Goal: Communication & Community: Ask a question

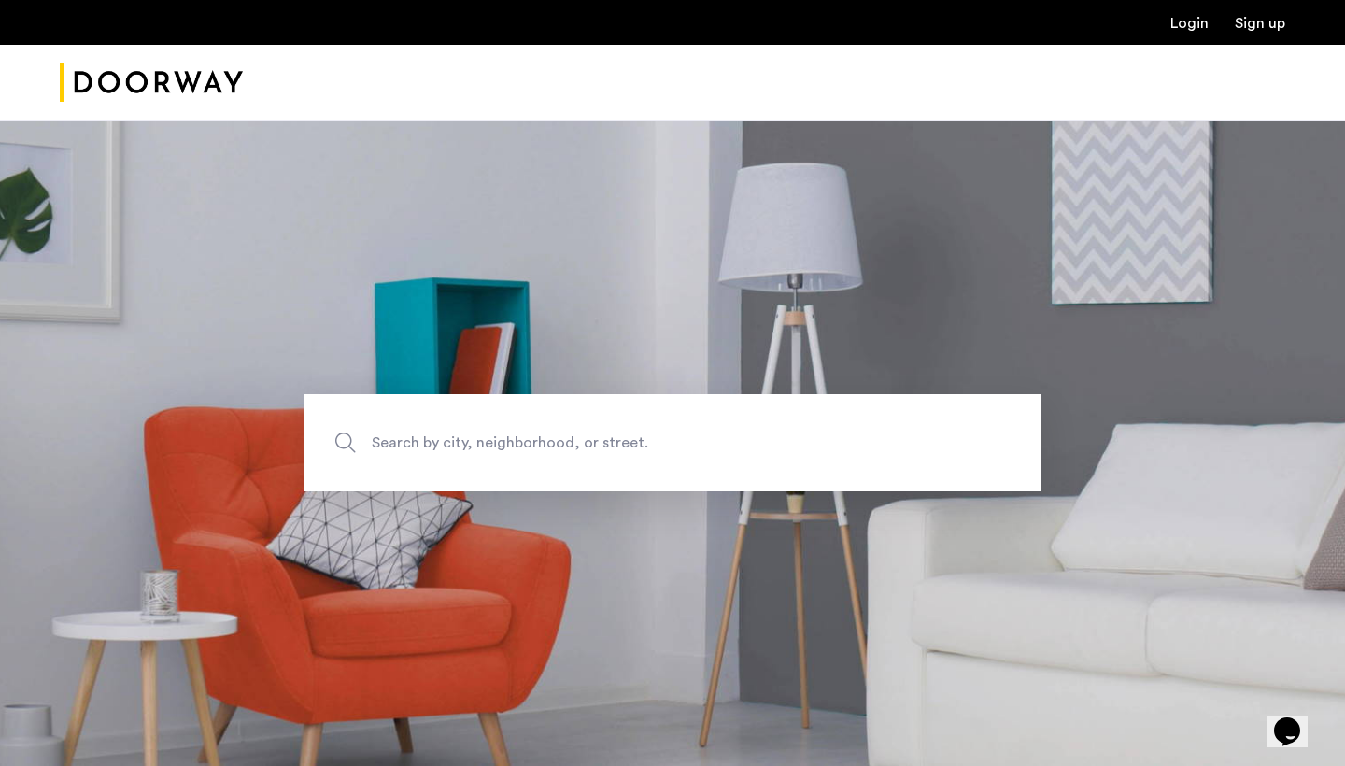
click at [1177, 29] on link "Login" at bounding box center [1189, 23] width 38 height 15
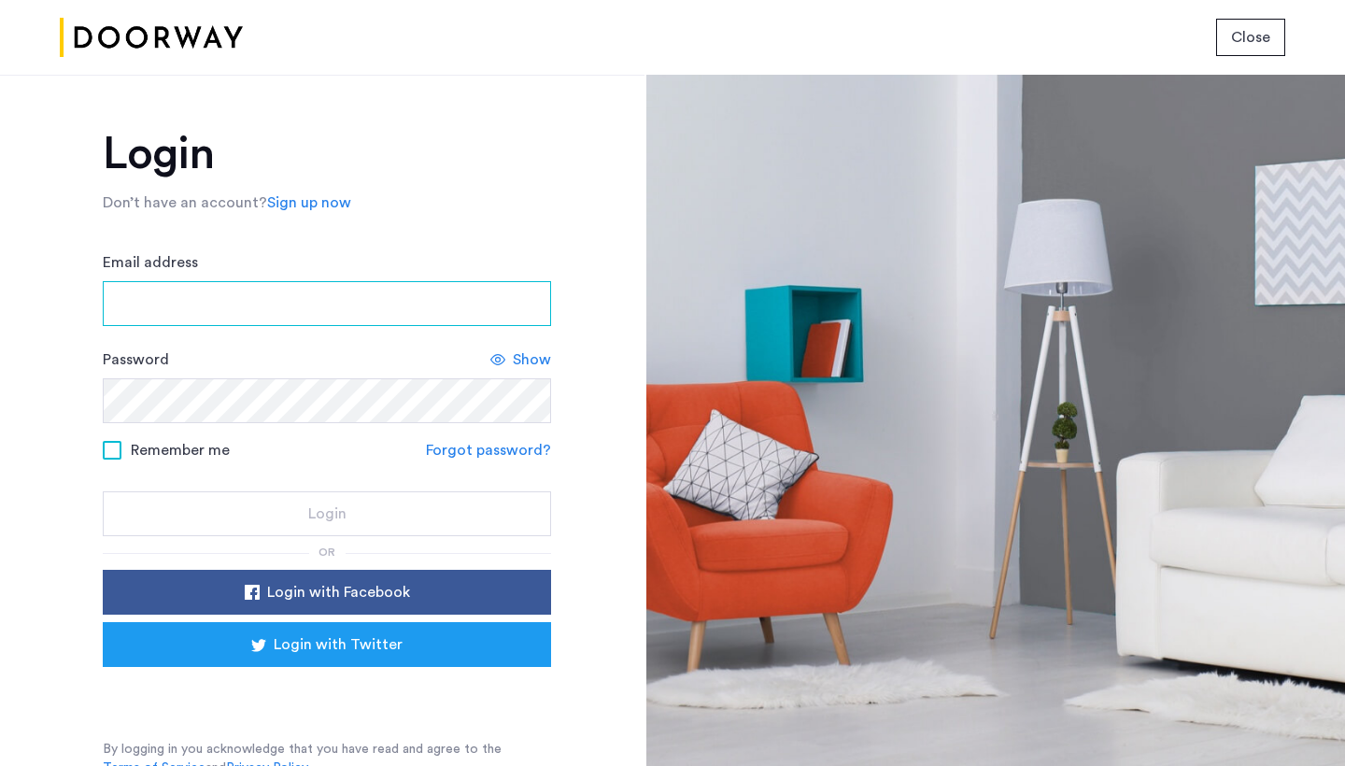
type input "**********"
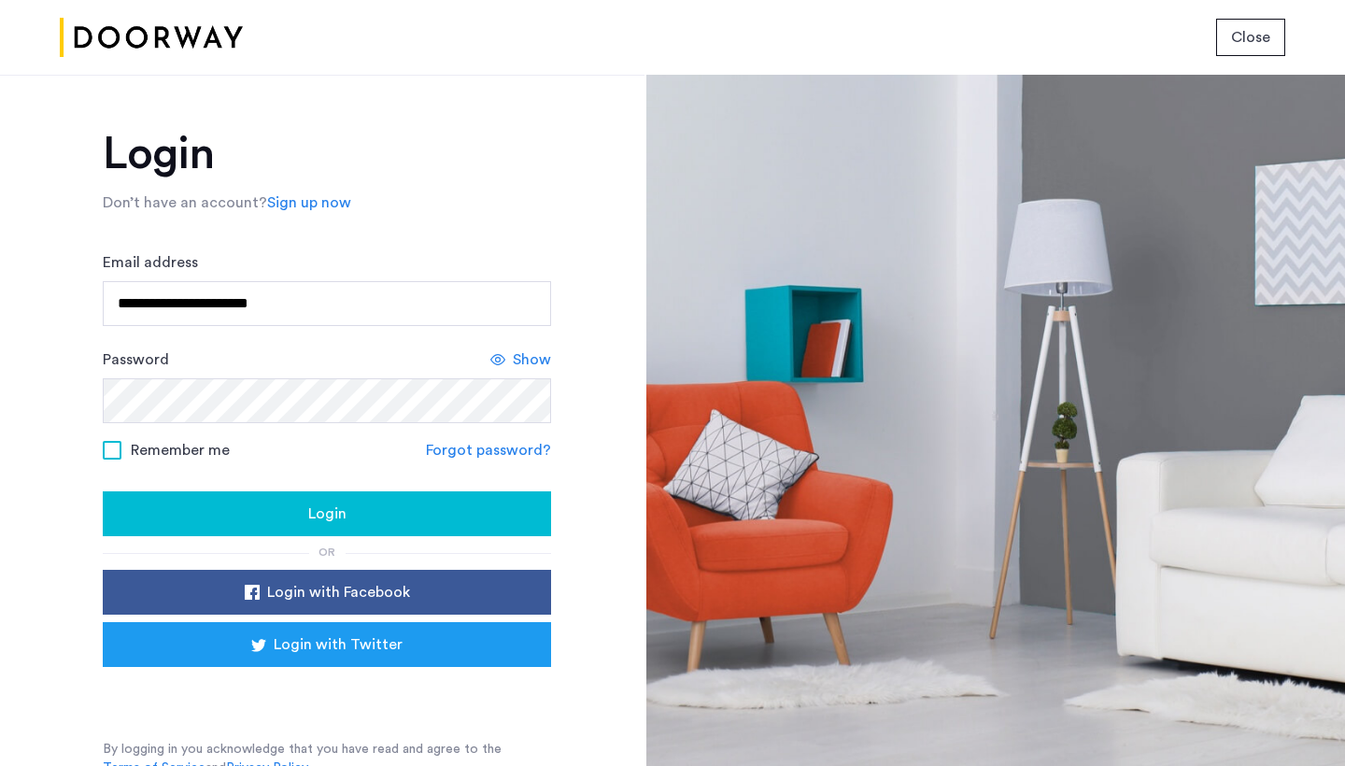
click at [298, 508] on div "Login" at bounding box center [327, 513] width 418 height 22
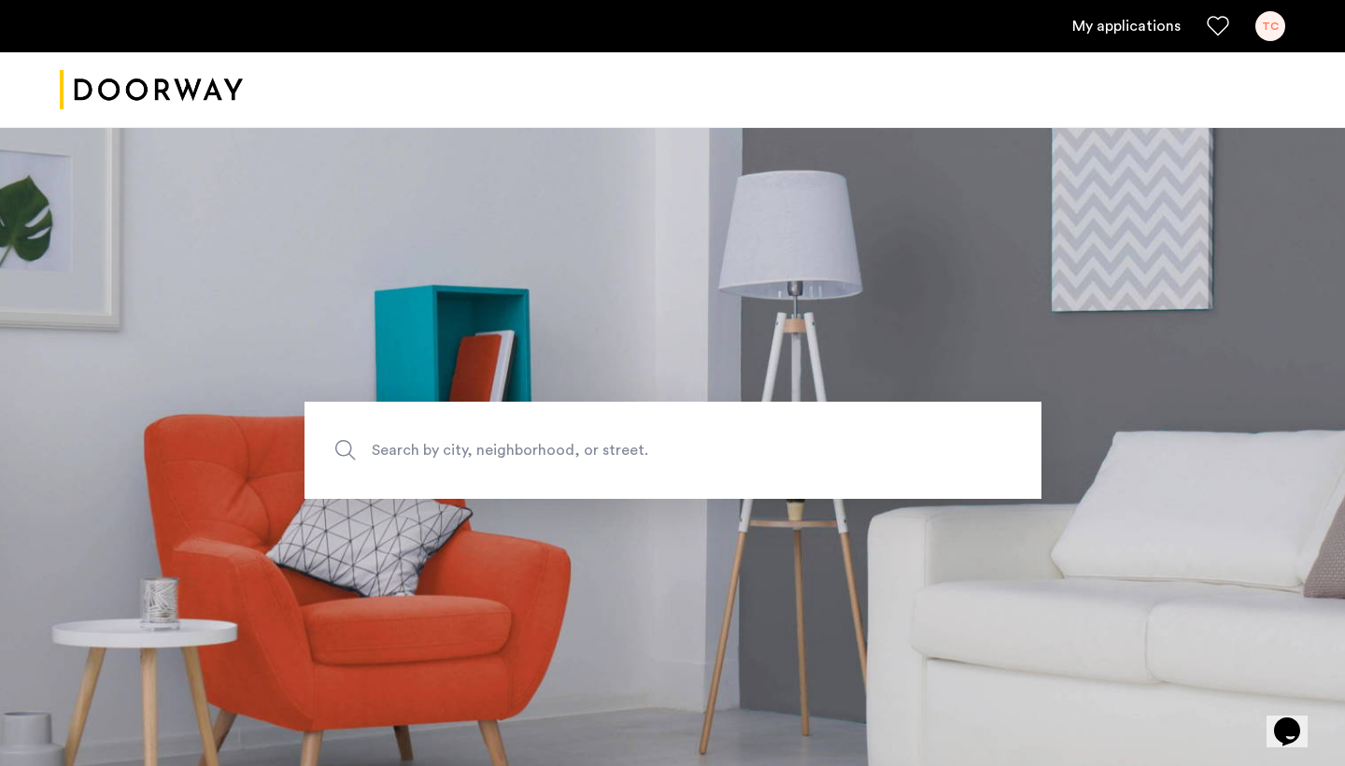
click at [1119, 29] on link "My applications" at bounding box center [1126, 26] width 108 height 22
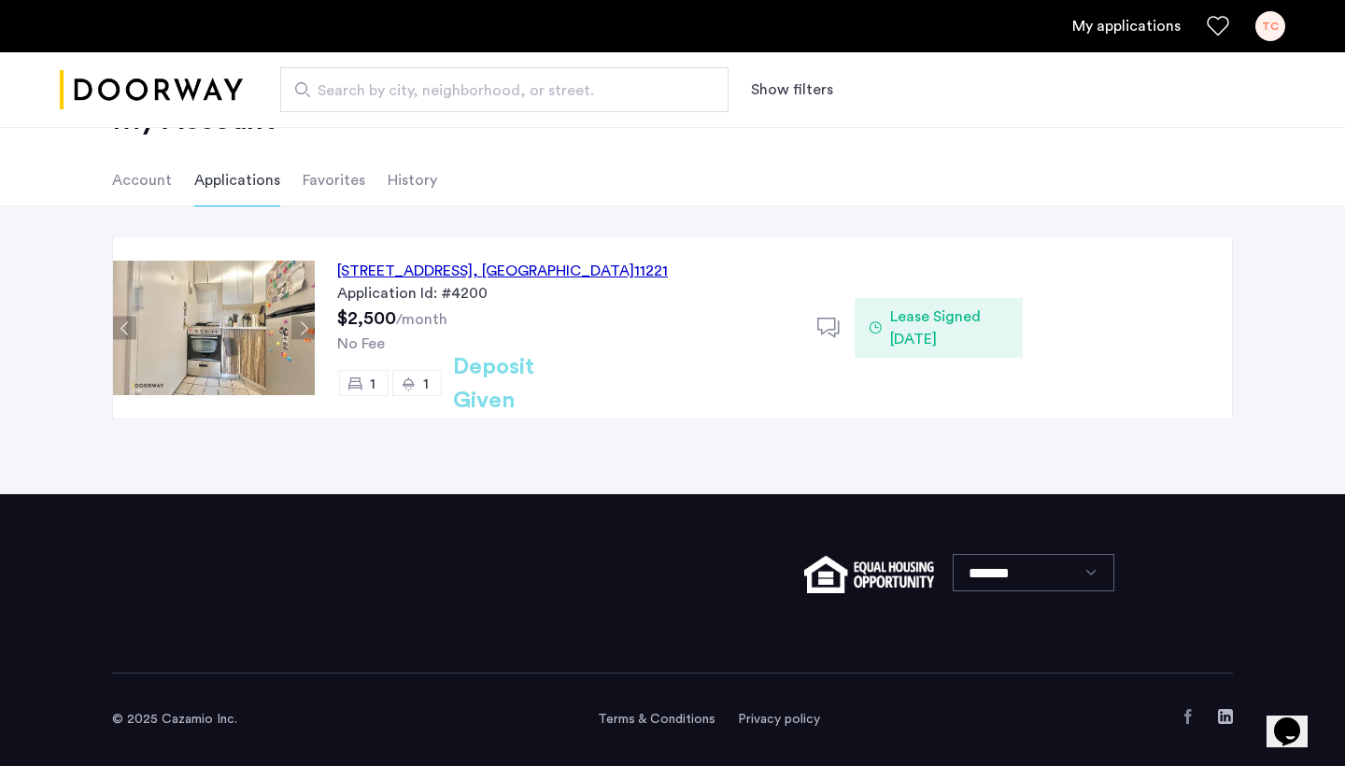
scroll to position [71, 0]
click at [317, 174] on li "Favorites" at bounding box center [334, 180] width 63 height 52
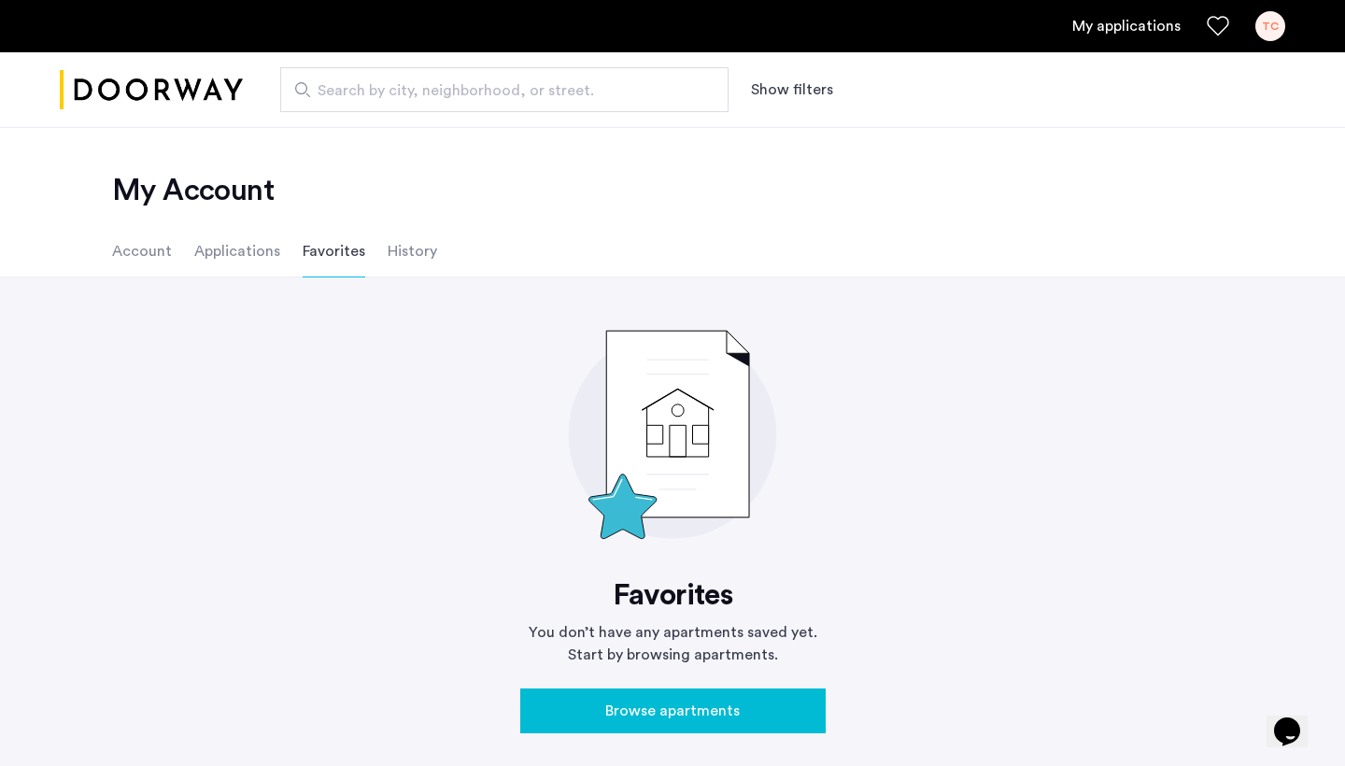
click at [377, 232] on ul "Account Applications Favorites History" at bounding box center [672, 251] width 1176 height 52
click at [393, 250] on li "History" at bounding box center [411, 251] width 49 height 52
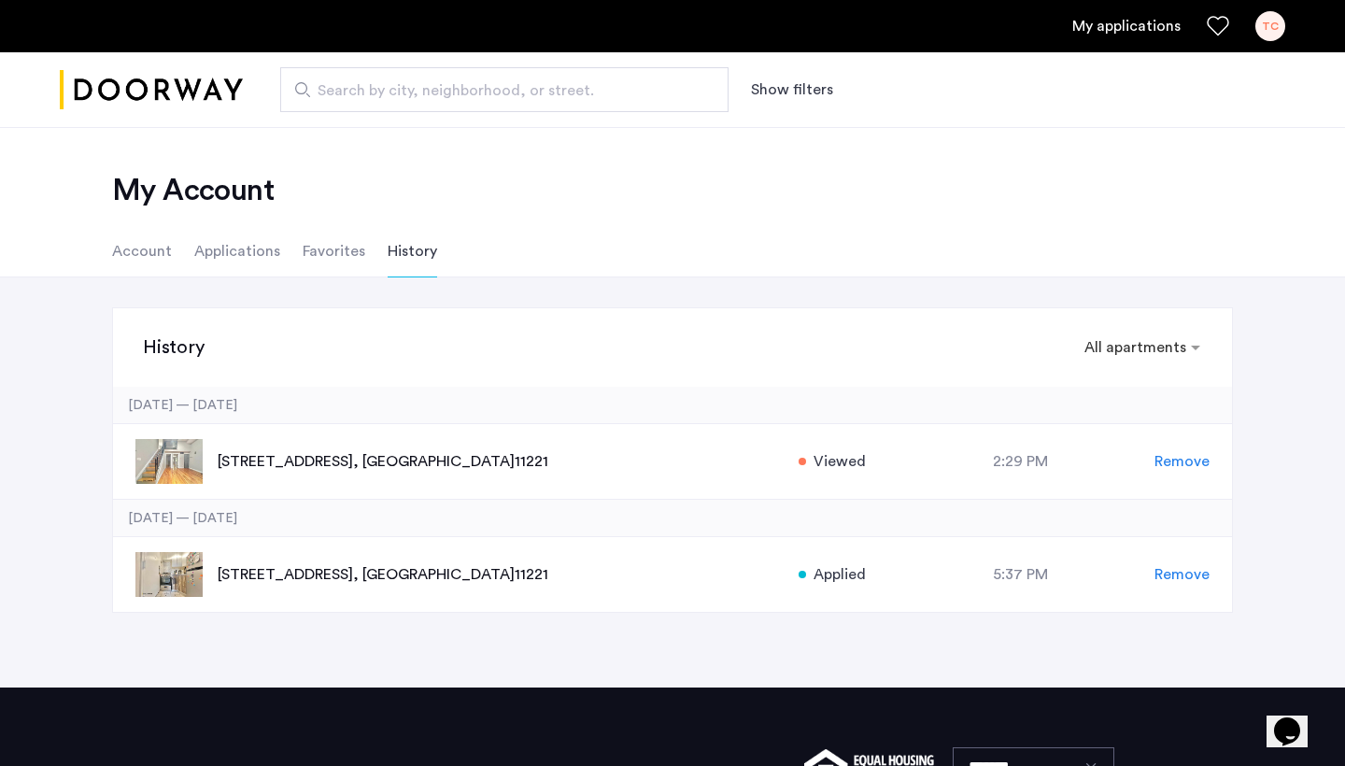
click at [1269, 20] on div "TC" at bounding box center [1270, 26] width 30 height 30
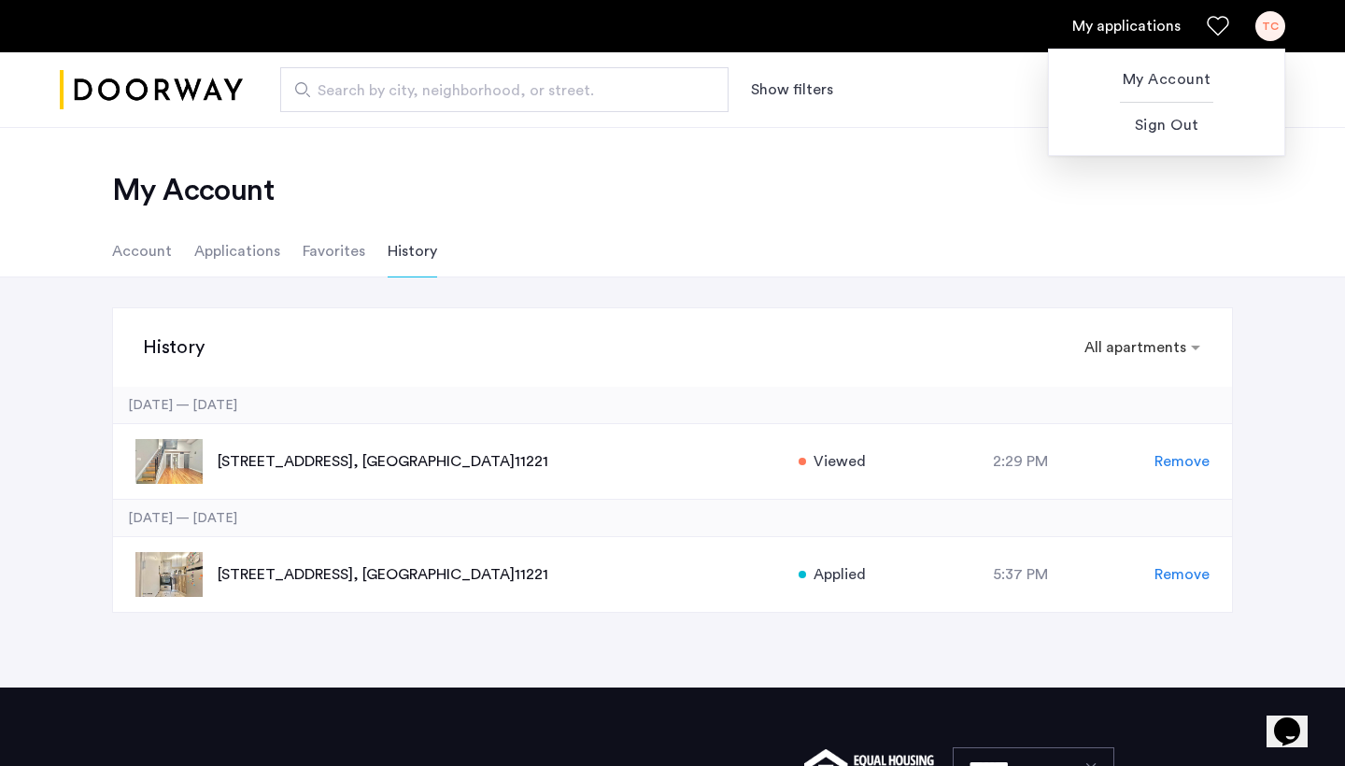
click at [842, 148] on div at bounding box center [672, 383] width 1345 height 766
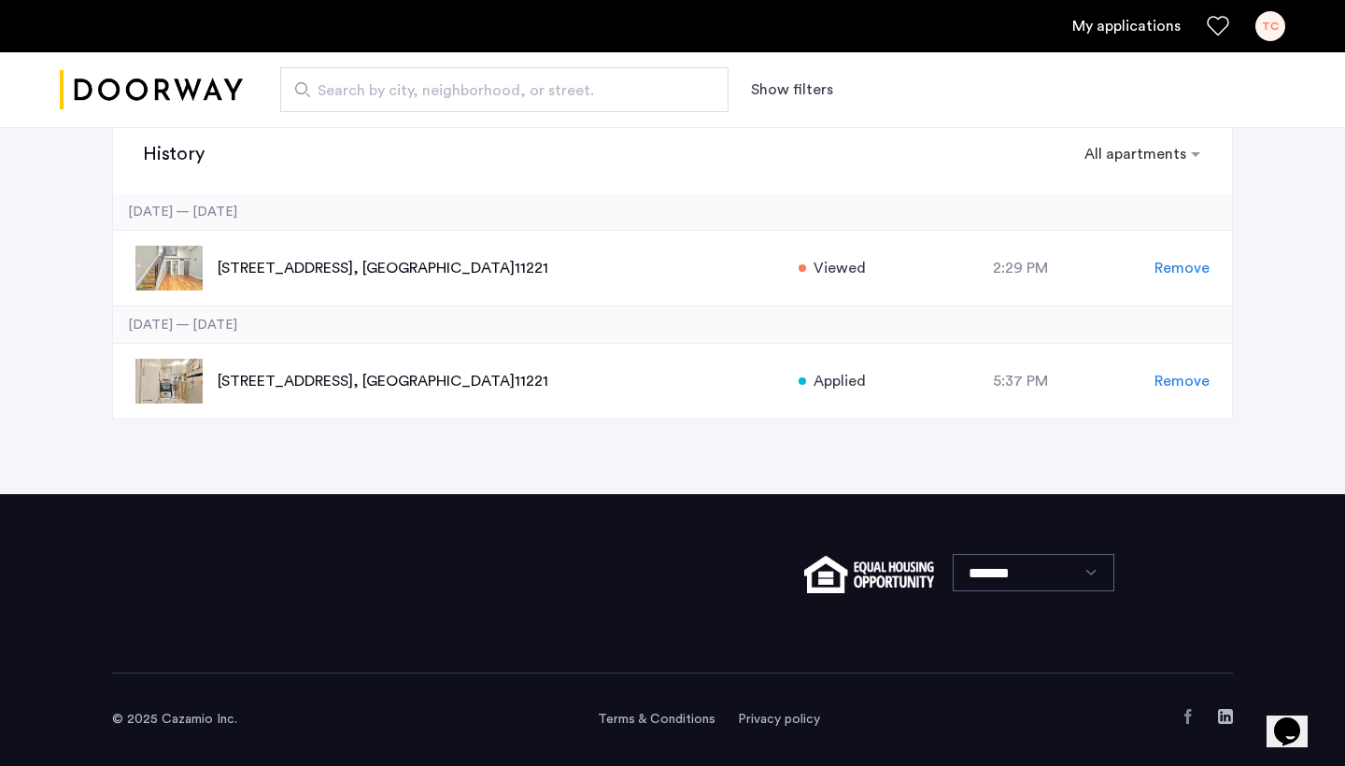
scroll to position [193, 0]
click at [1290, 717] on icon "Chat widget" at bounding box center [1287, 731] width 26 height 28
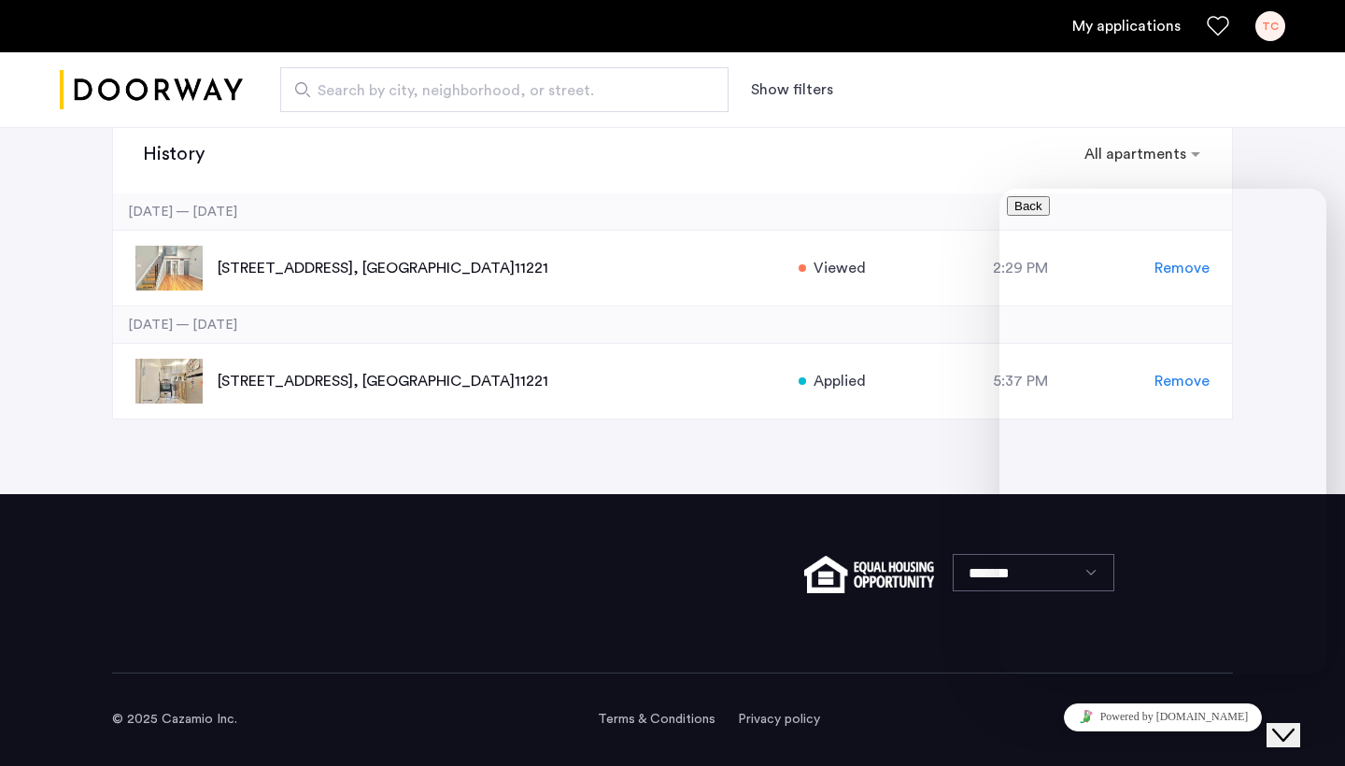
scroll to position [1, 0]
type input "**********"
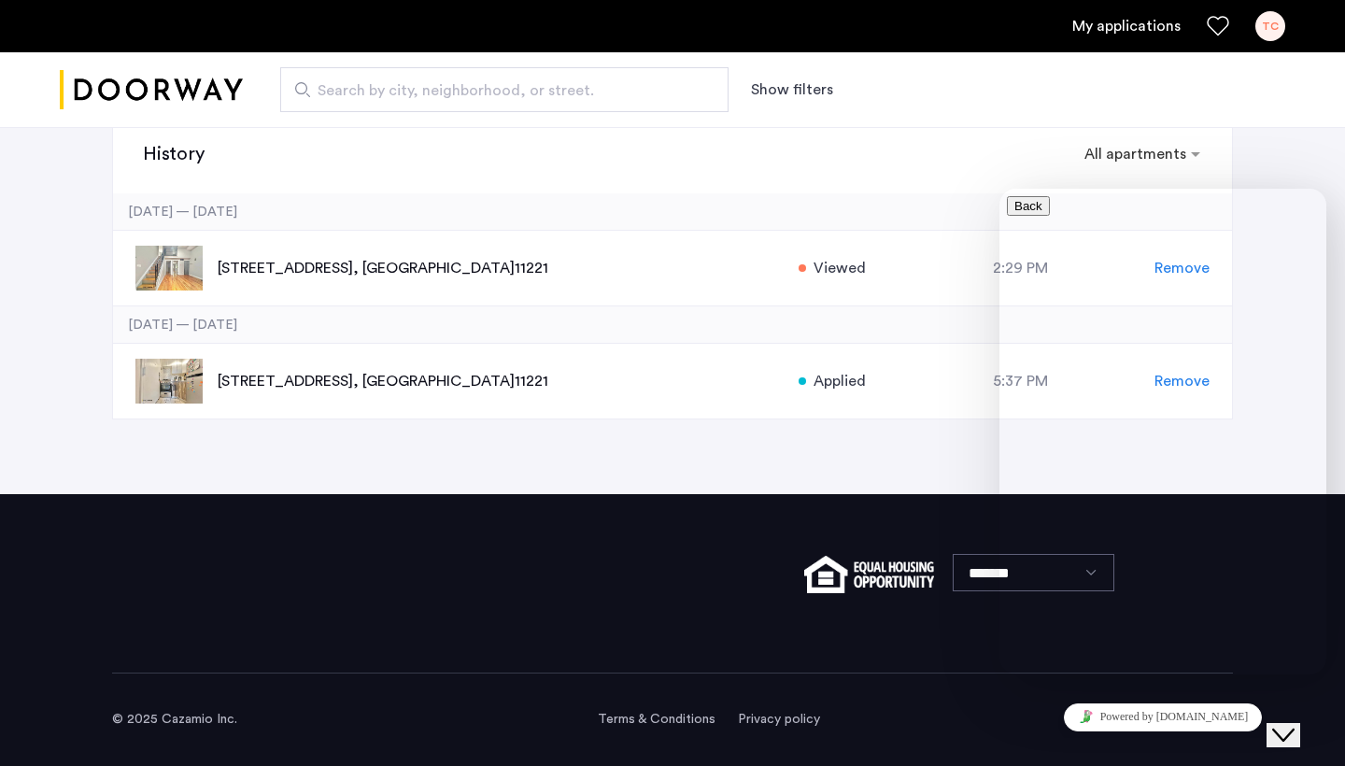
drag, startPoint x: 1241, startPoint y: 481, endPoint x: 1243, endPoint y: 513, distance: 31.8
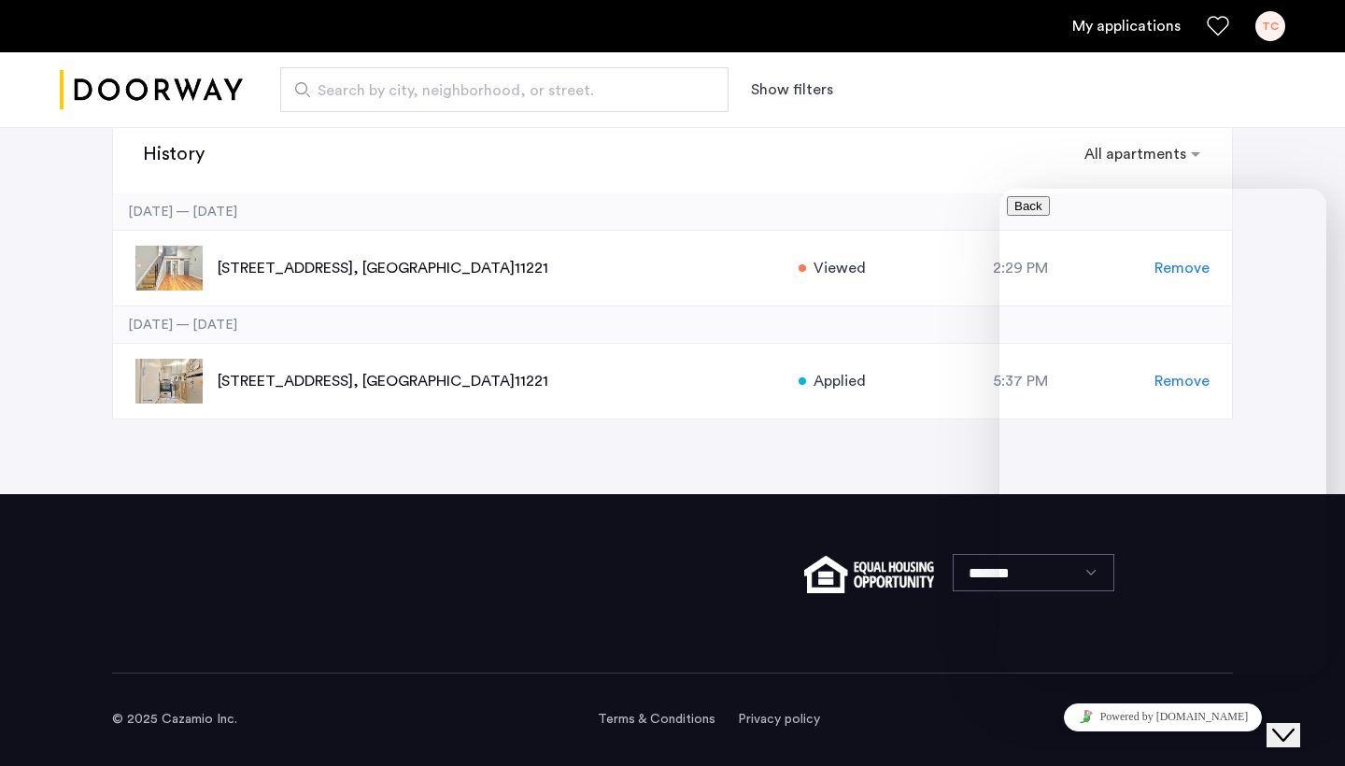
type textarea "**********"
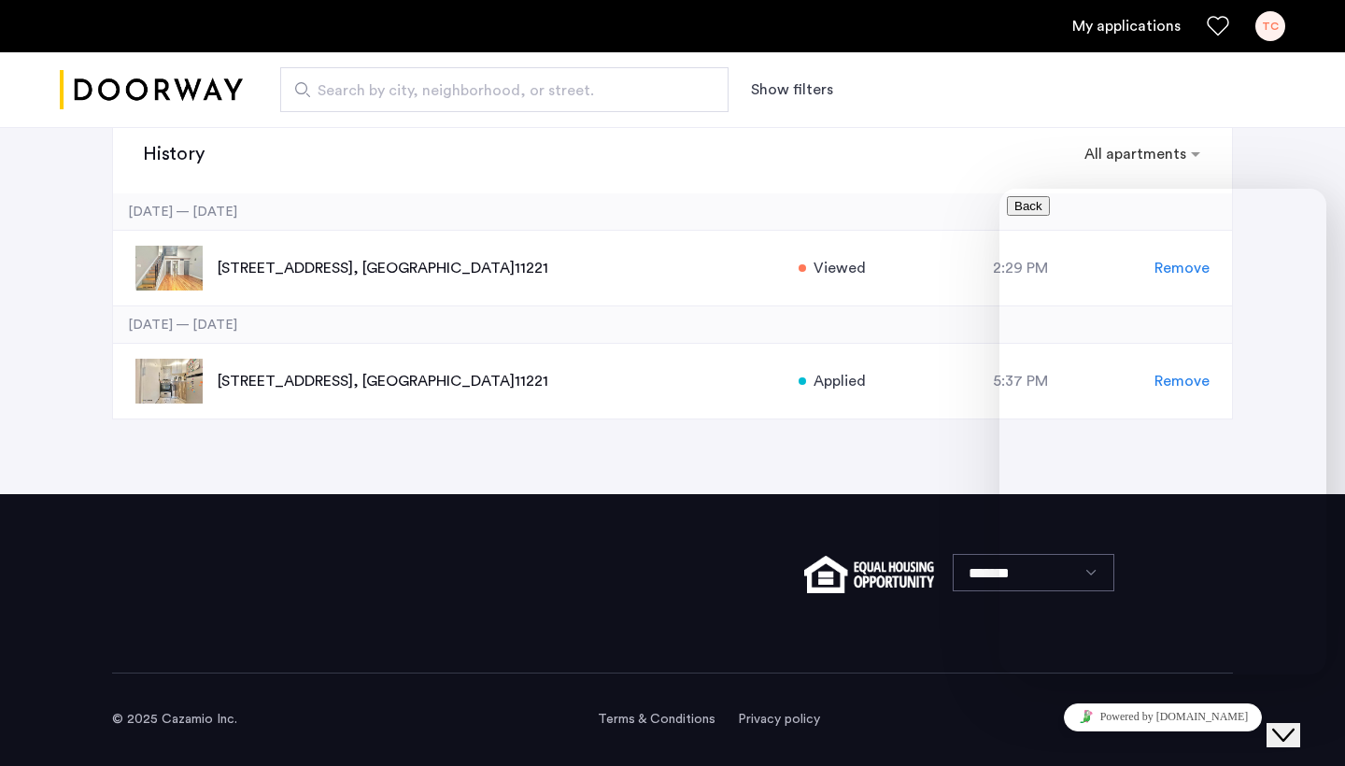
click at [1014, 213] on icon "button" at bounding box center [1014, 206] width 0 height 14
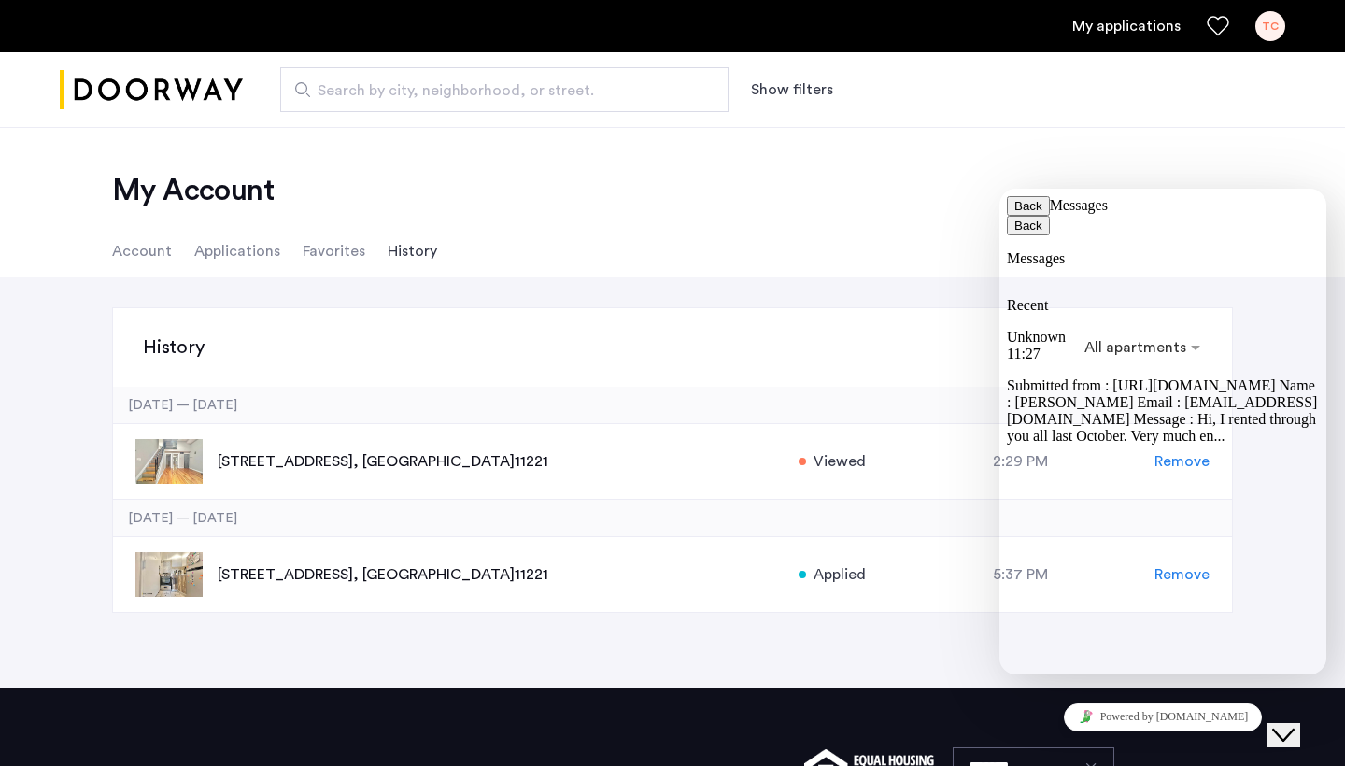
click at [972, 192] on h2 "My Account" at bounding box center [672, 190] width 1120 height 37
click at [1035, 215] on button "Back" at bounding box center [1028, 206] width 43 height 20
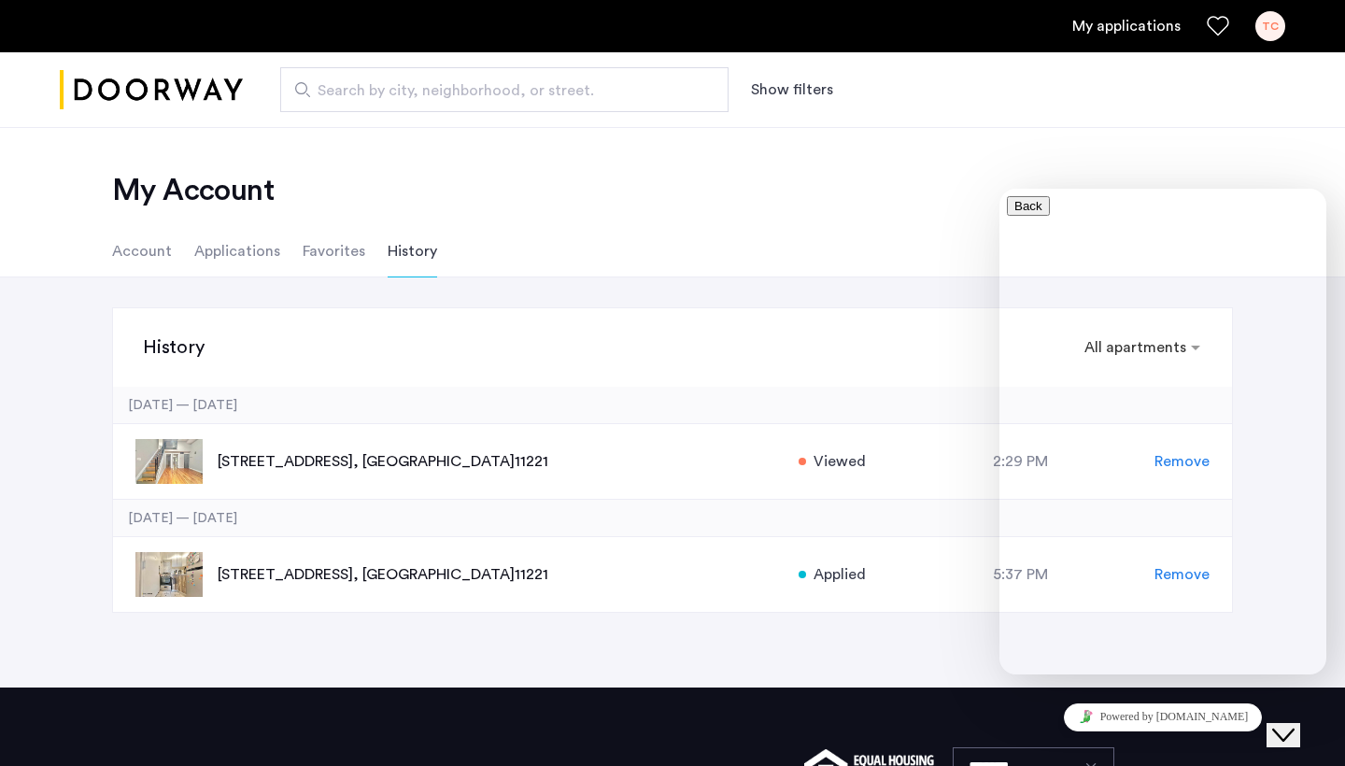
click at [1030, 175] on h2 "My Account" at bounding box center [672, 190] width 1120 height 37
click at [1292, 723] on button "Close Chat This icon closes the chat window." at bounding box center [1283, 735] width 34 height 24
